Goal: Task Accomplishment & Management: Complete application form

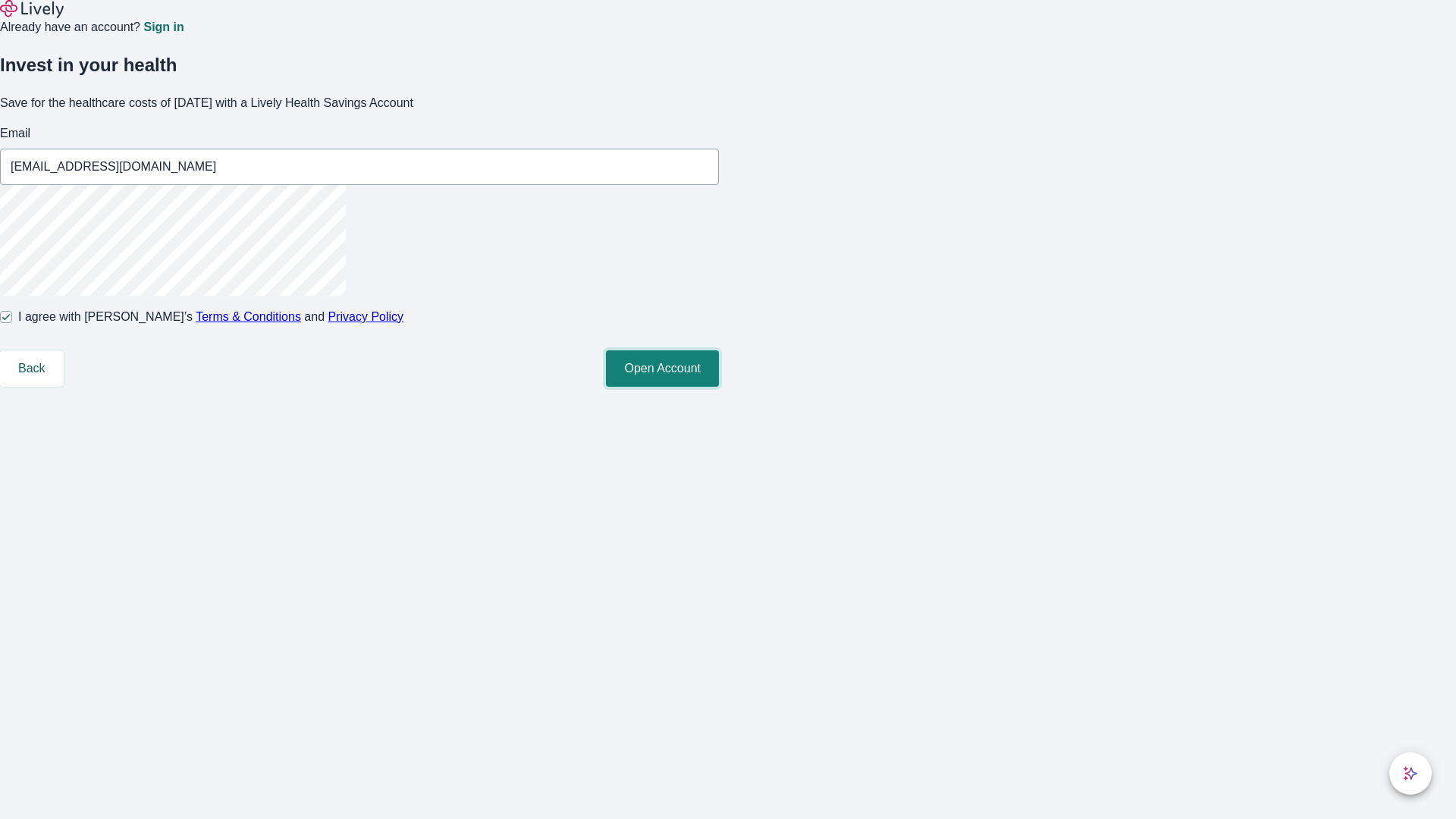
click at [719, 387] on button "Open Account" at bounding box center [662, 368] width 113 height 36
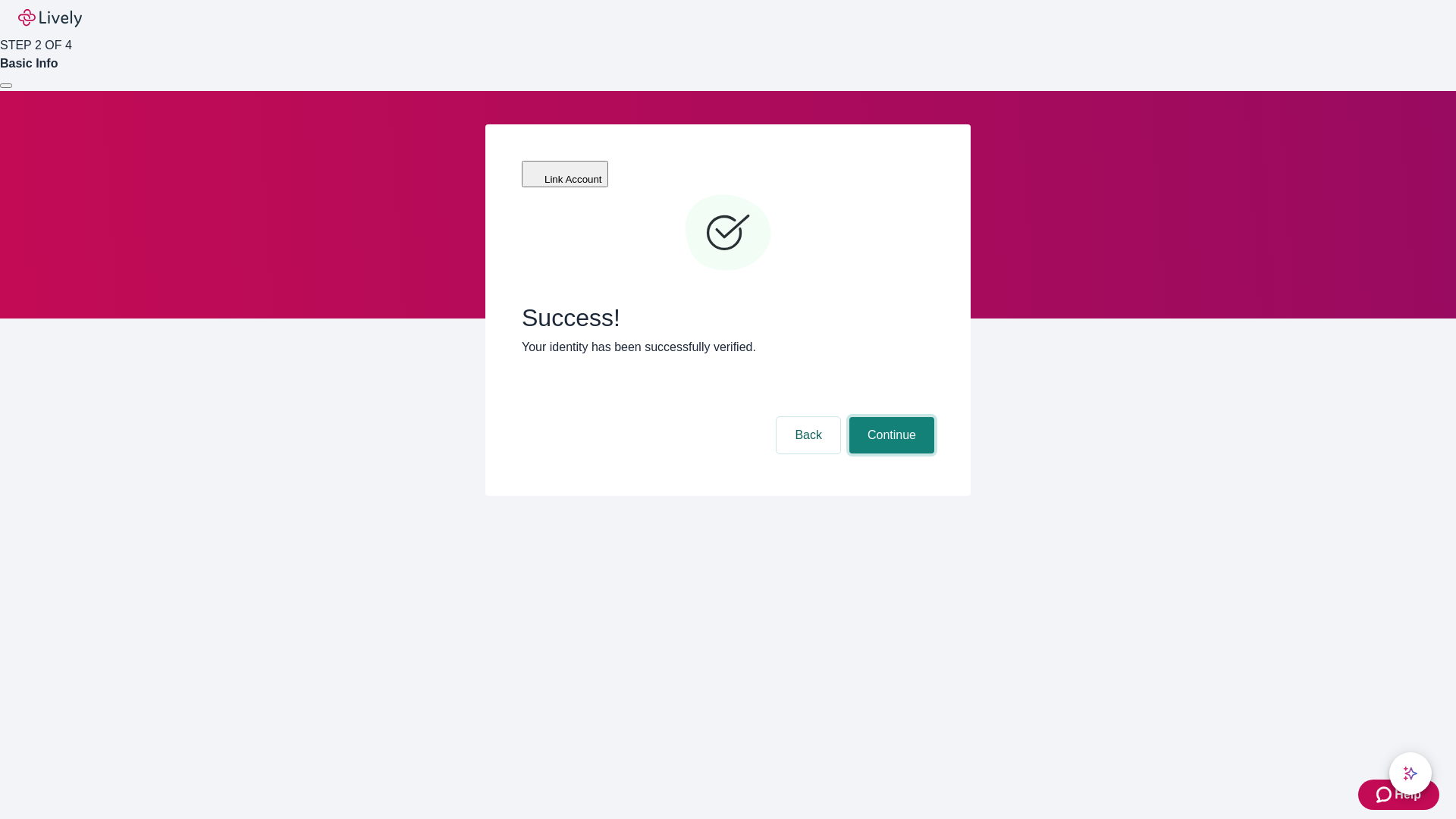
click at [889, 417] on button "Continue" at bounding box center [891, 435] width 85 height 36
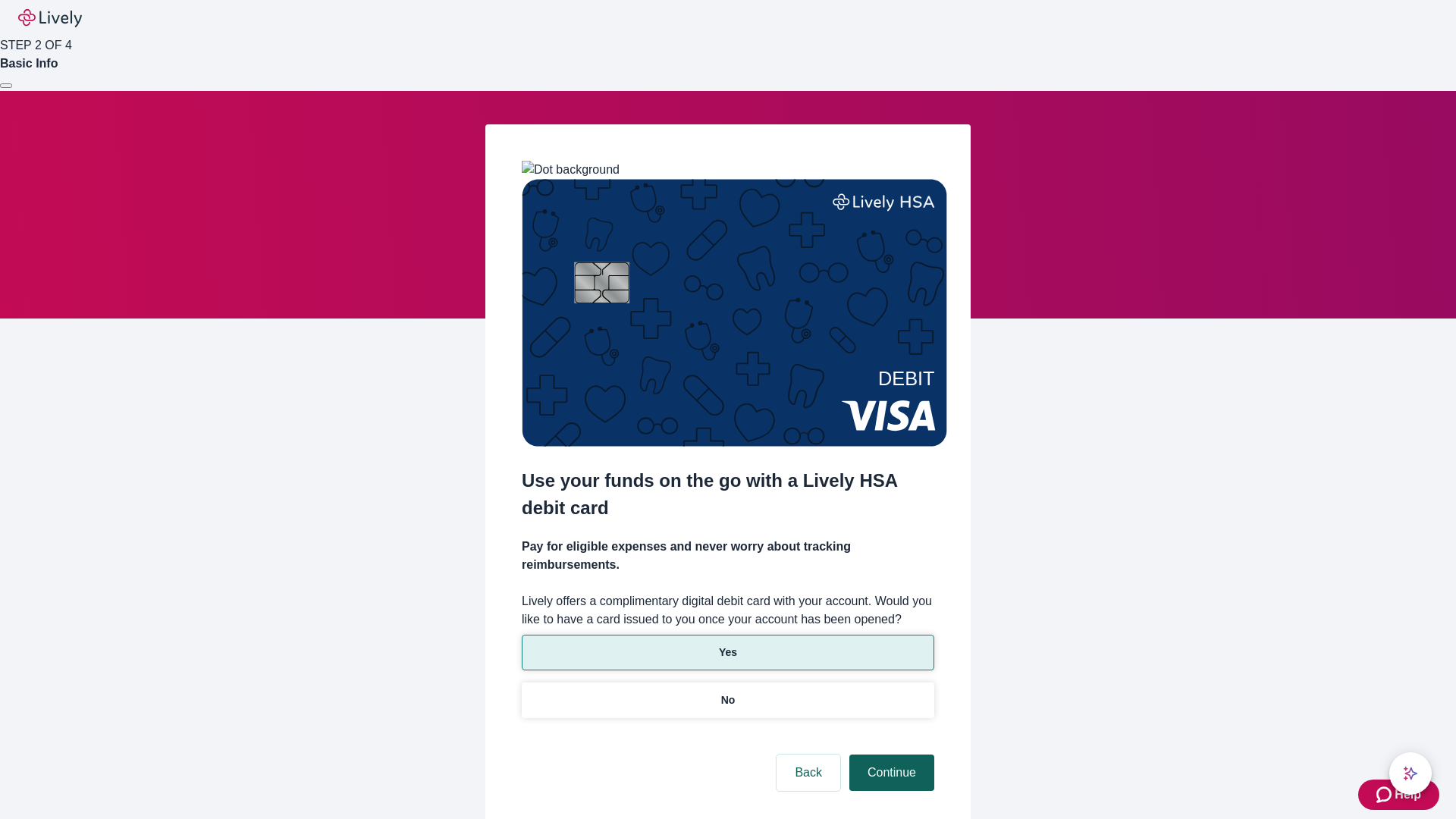
click at [727, 693] on p "No" at bounding box center [728, 701] width 15 height 16
click at [889, 755] on button "Continue" at bounding box center [891, 773] width 85 height 36
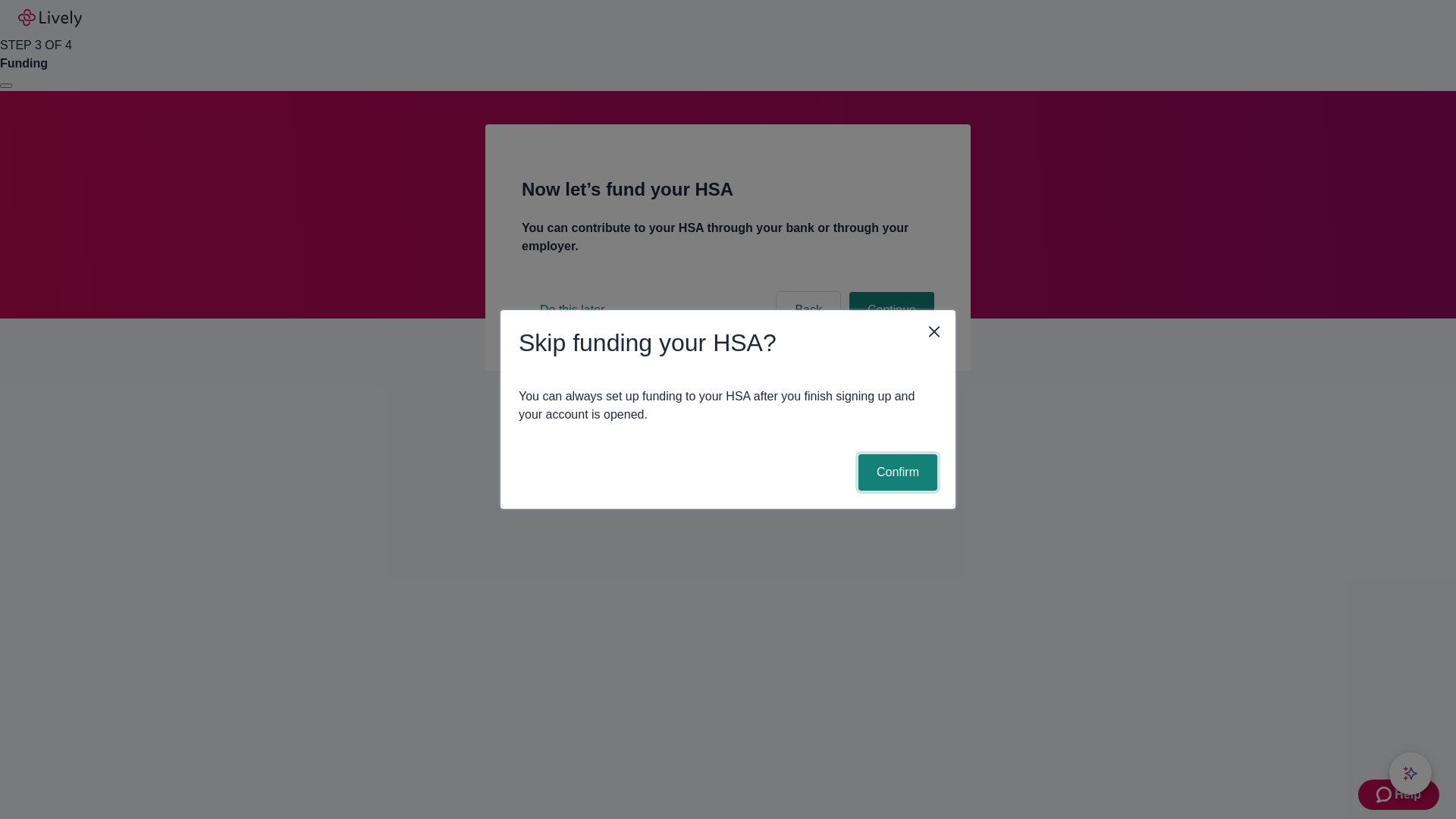
click at [896, 473] on button "Confirm" at bounding box center [897, 472] width 79 height 36
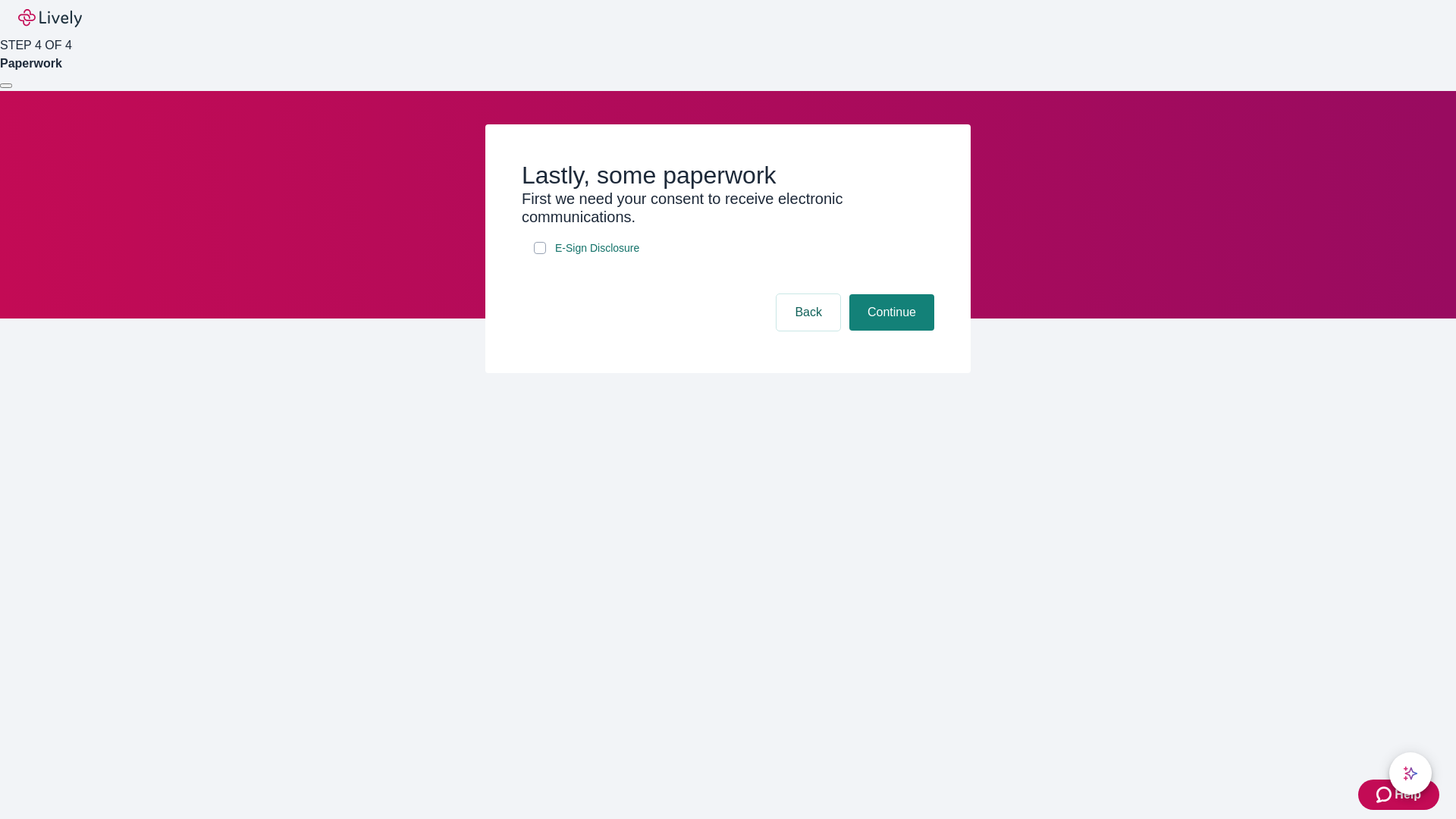
click at [540, 254] on input "E-Sign Disclosure" at bounding box center [539, 247] width 12 height 12
checkbox input "true"
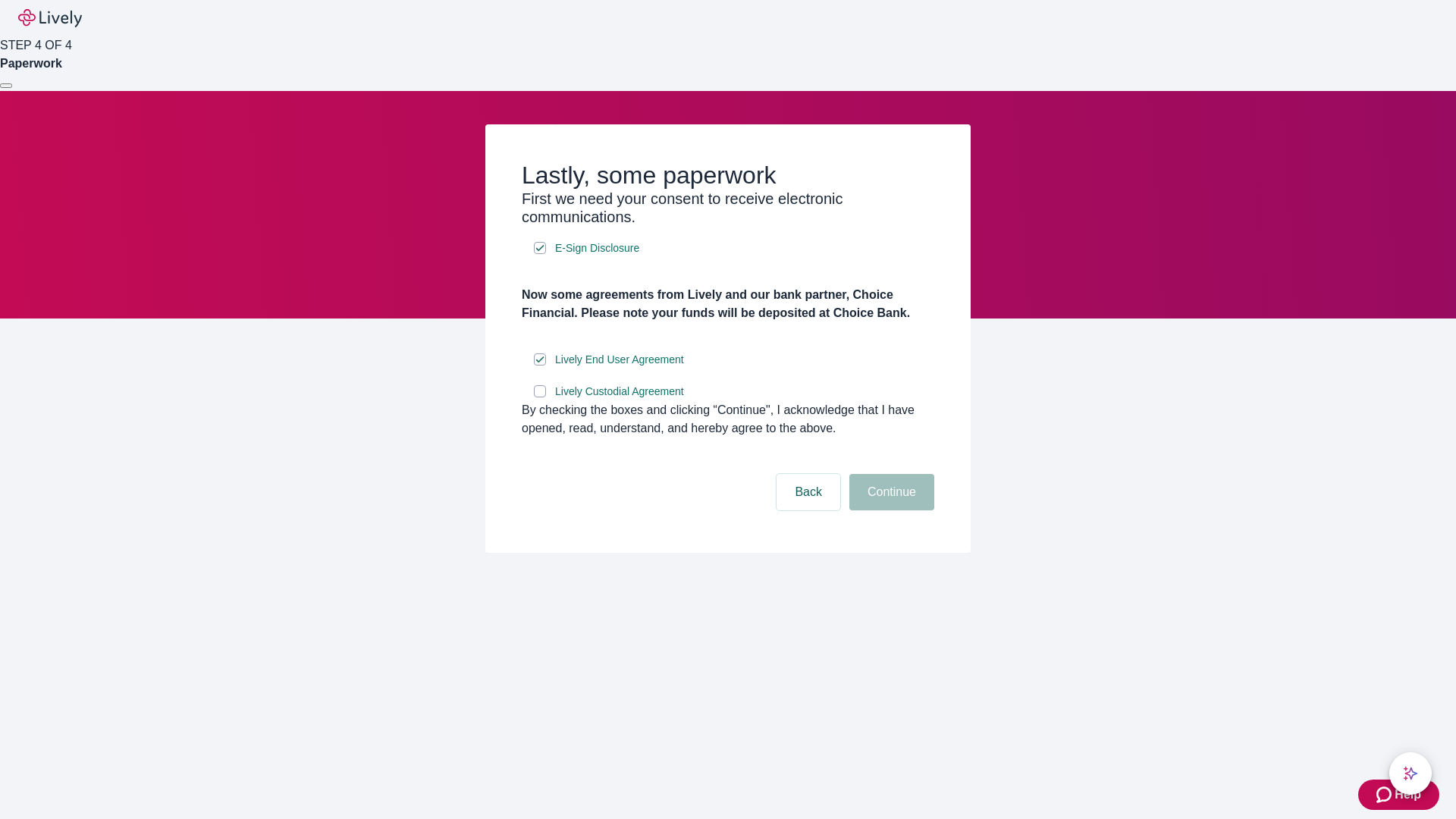
click at [540, 397] on input "Lively Custodial Agreement" at bounding box center [539, 391] width 12 height 12
checkbox input "true"
click at [889, 510] on button "Continue" at bounding box center [891, 492] width 85 height 36
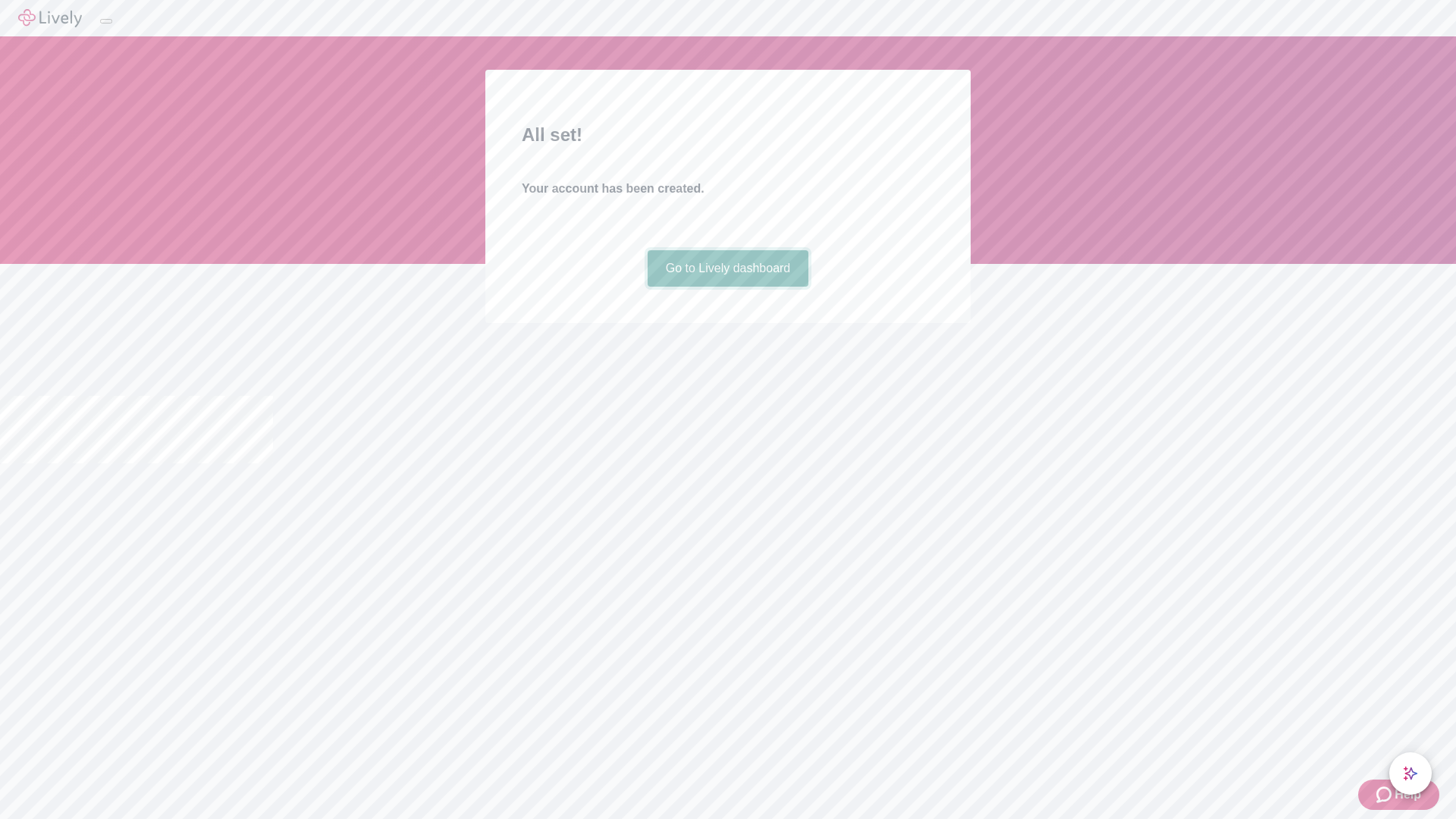
click at [727, 287] on link "Go to Lively dashboard" at bounding box center [728, 268] width 161 height 36
